Goal: Transaction & Acquisition: Subscribe to service/newsletter

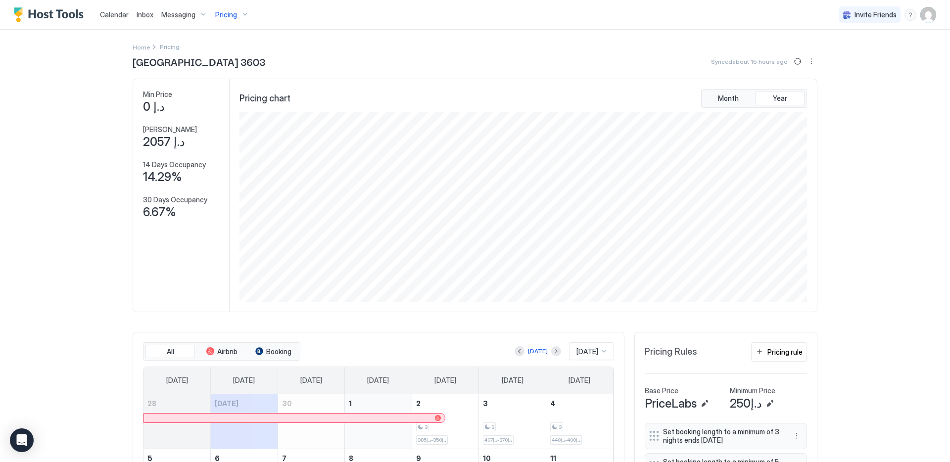
scroll to position [190, 570]
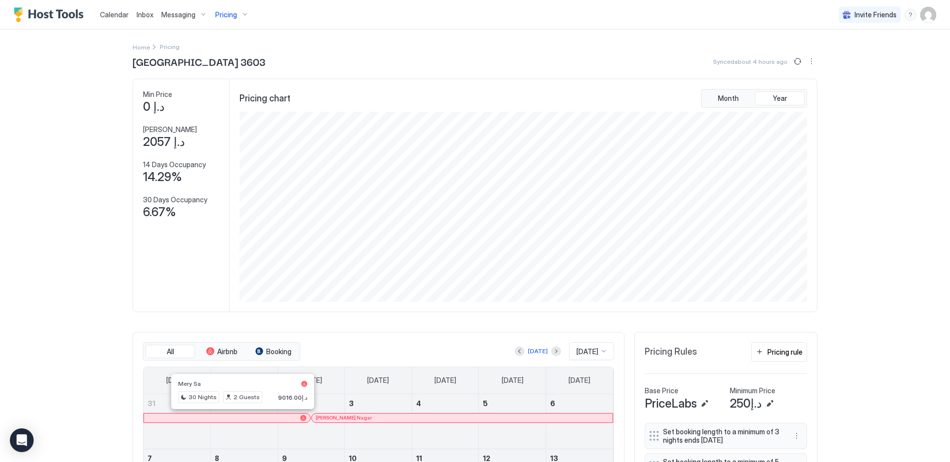
click at [233, 17] on span "Pricing" at bounding box center [226, 14] width 22 height 9
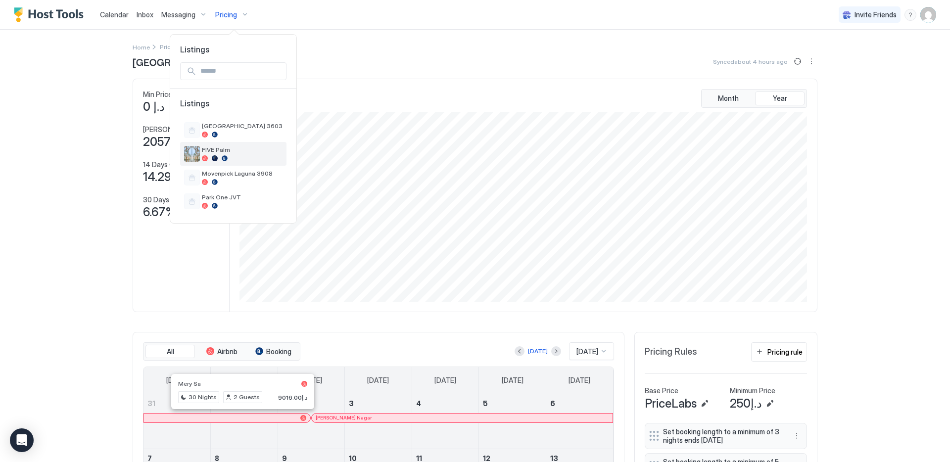
click at [234, 157] on div at bounding box center [242, 158] width 81 height 6
